Goal: Task Accomplishment & Management: Manage account settings

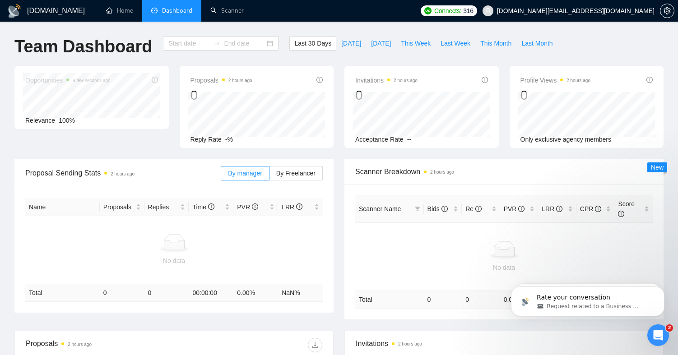
type input "[DATE]"
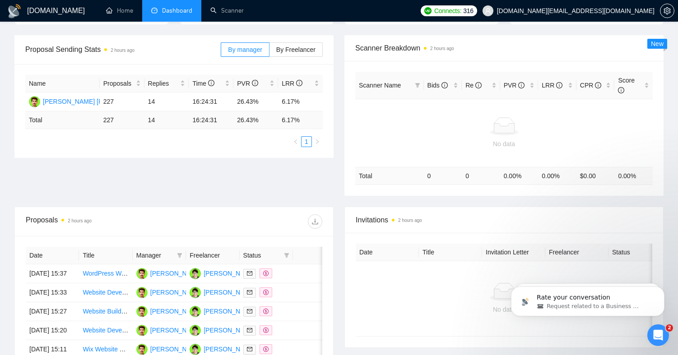
scroll to position [117, 0]
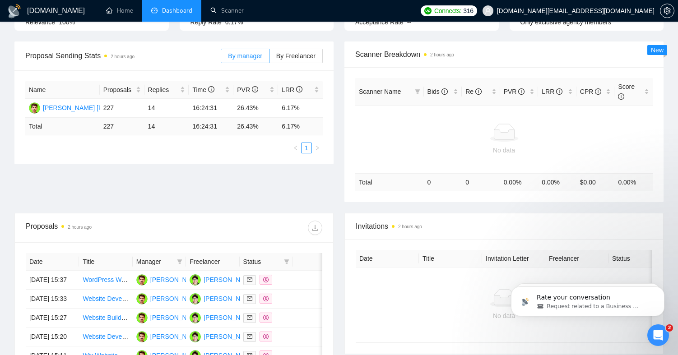
click at [675, 9] on div "Connects: 316 [DOMAIN_NAME][EMAIL_ADDRESS][DOMAIN_NAME]" at bounding box center [547, 11] width 262 height 22
click at [667, 11] on icon "setting" at bounding box center [666, 10] width 7 height 7
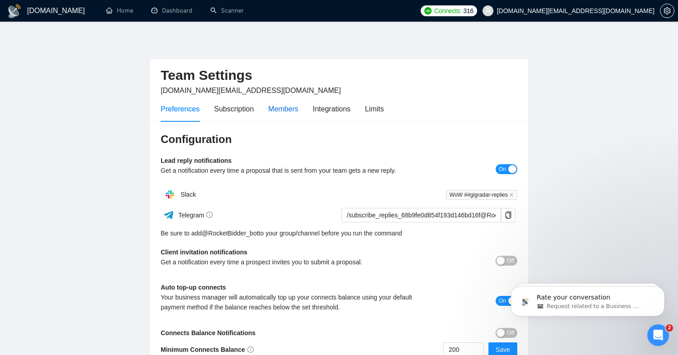
click at [293, 114] on div "Members" at bounding box center [283, 108] width 30 height 11
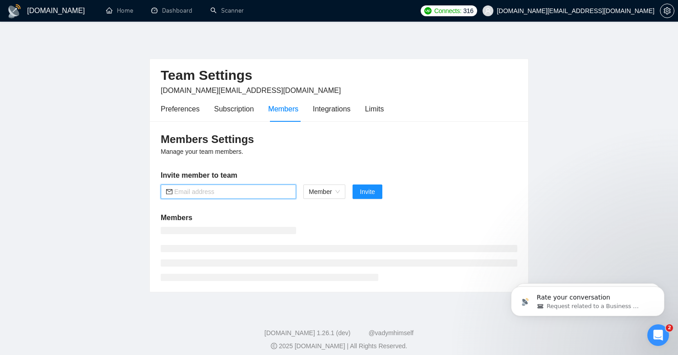
click at [218, 194] on input "text" at bounding box center [232, 192] width 116 height 10
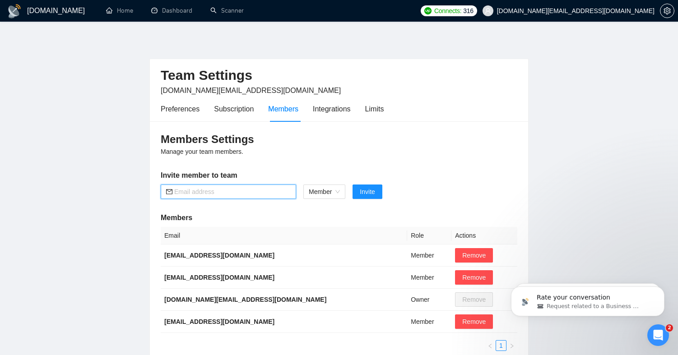
paste input "[EMAIL_ADDRESS][DOMAIN_NAME]"
type input "[EMAIL_ADDRESS][DOMAIN_NAME]"
